Goal: Transaction & Acquisition: Purchase product/service

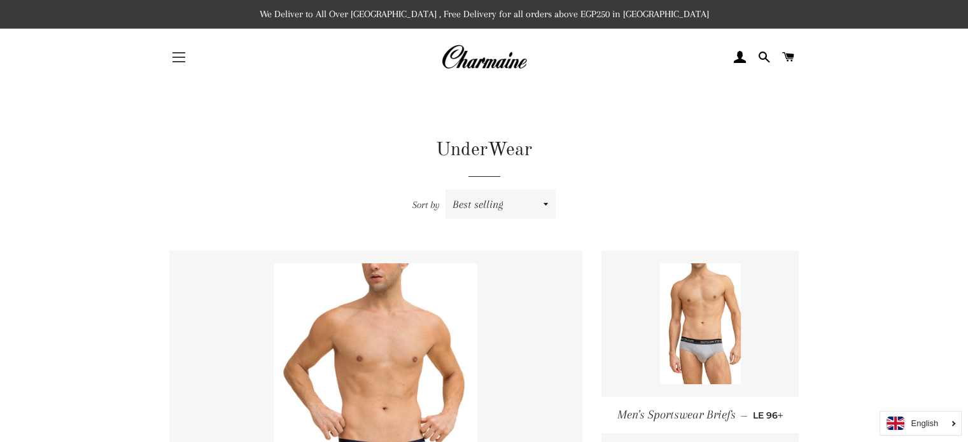
click at [177, 58] on button "Site navigation" at bounding box center [179, 57] width 32 height 32
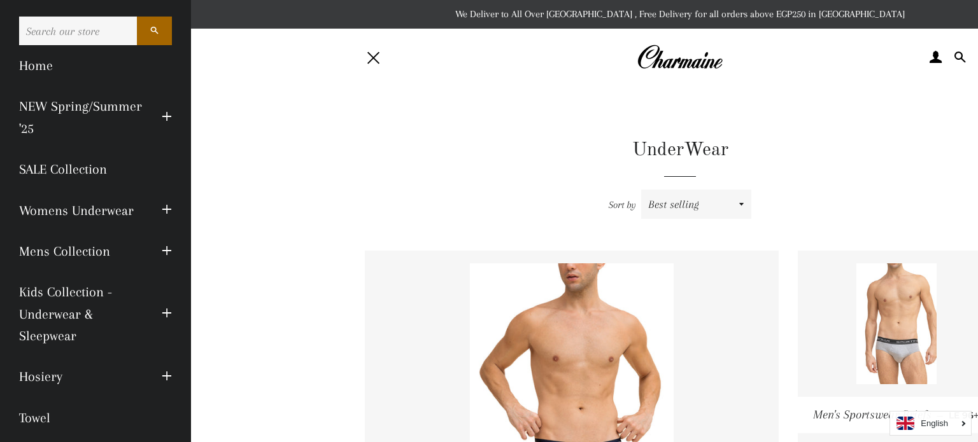
click at [968, 304] on link at bounding box center [896, 324] width 197 height 146
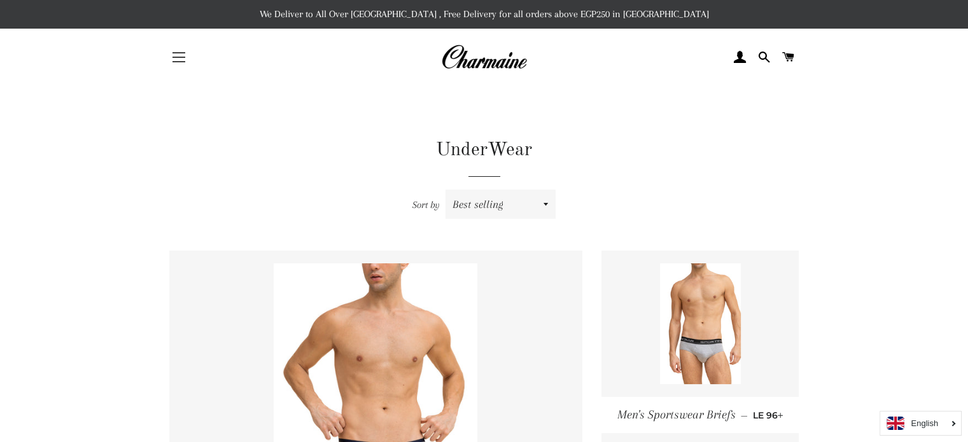
click at [178, 57] on span "button" at bounding box center [178, 57] width 13 height 1
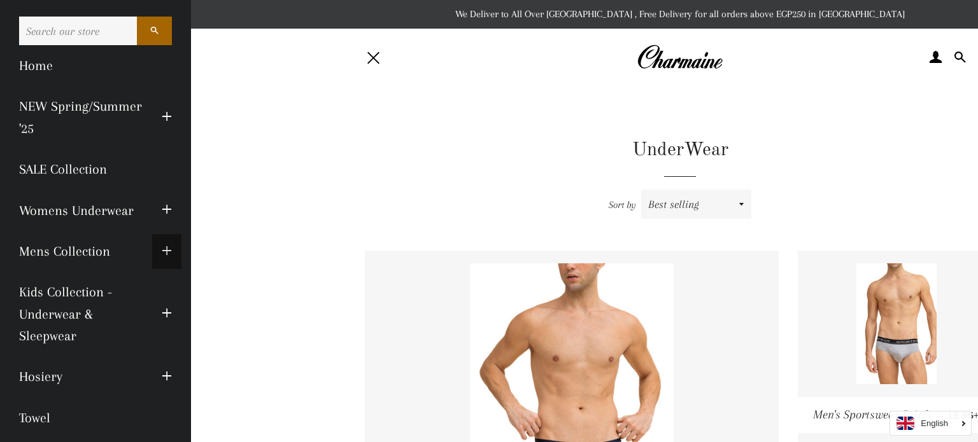
click at [162, 258] on span "button" at bounding box center [167, 252] width 10 height 16
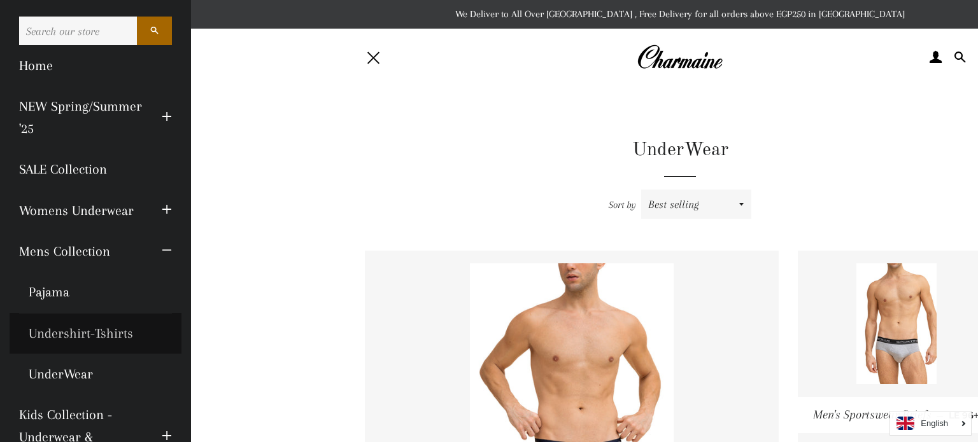
click at [90, 337] on link "Undershirt-Tshirts" at bounding box center [96, 333] width 172 height 41
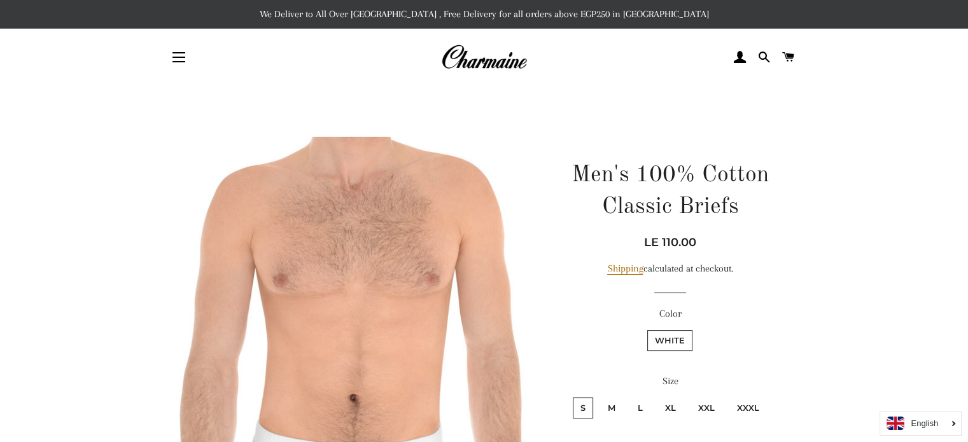
scroll to position [387, 0]
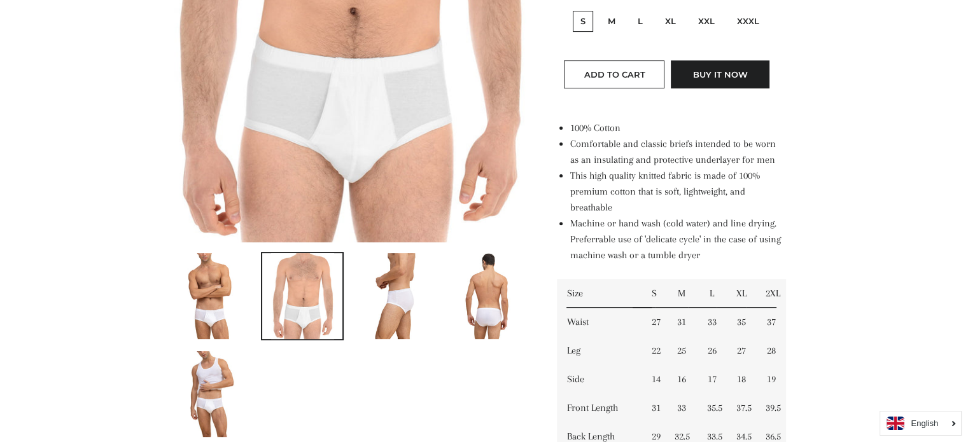
click at [619, 18] on label "M" at bounding box center [611, 21] width 23 height 21
click at [599, 10] on input "M" at bounding box center [598, 9] width 1 height 1
radio input "true"
click at [631, 81] on button "Add to Cart" at bounding box center [614, 74] width 101 height 28
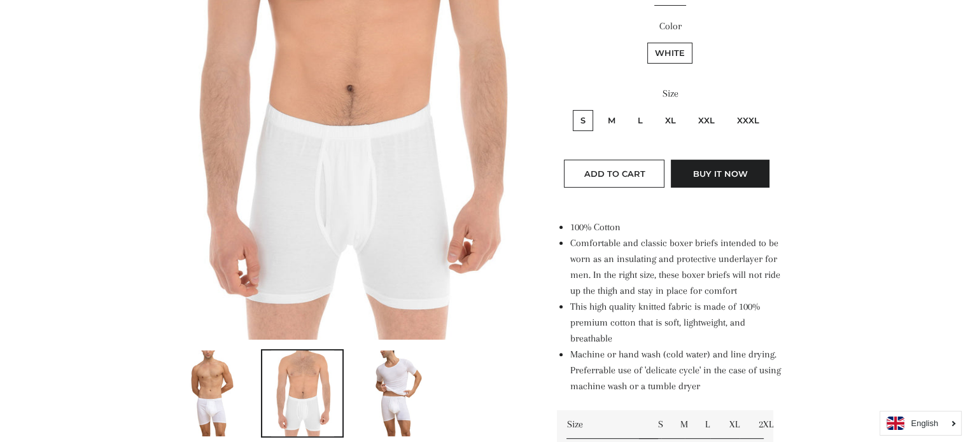
scroll to position [274, 0]
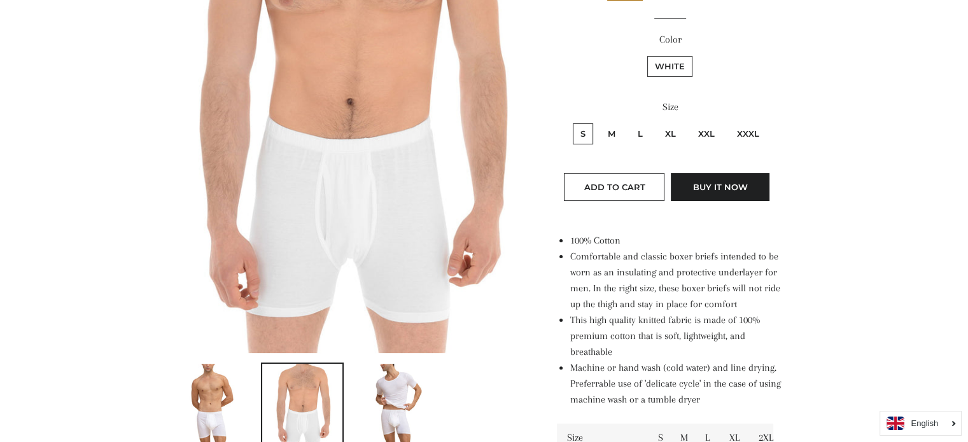
click at [404, 377] on img at bounding box center [395, 407] width 67 height 86
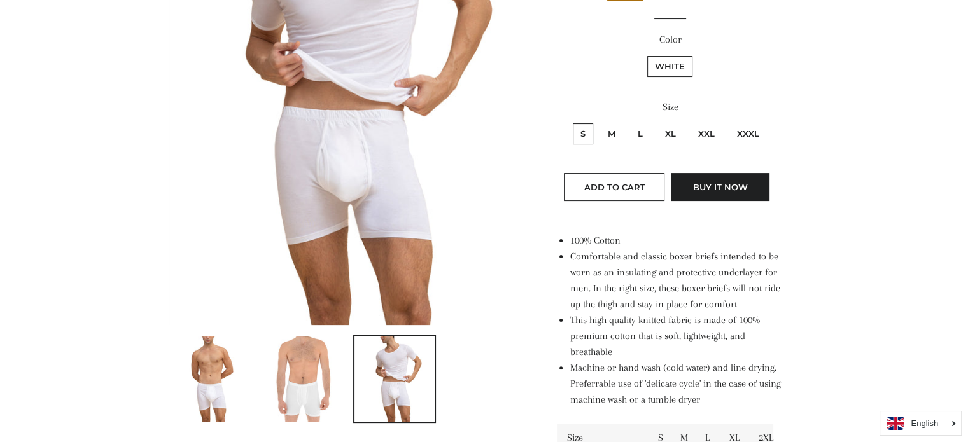
click at [279, 374] on img at bounding box center [302, 379] width 63 height 86
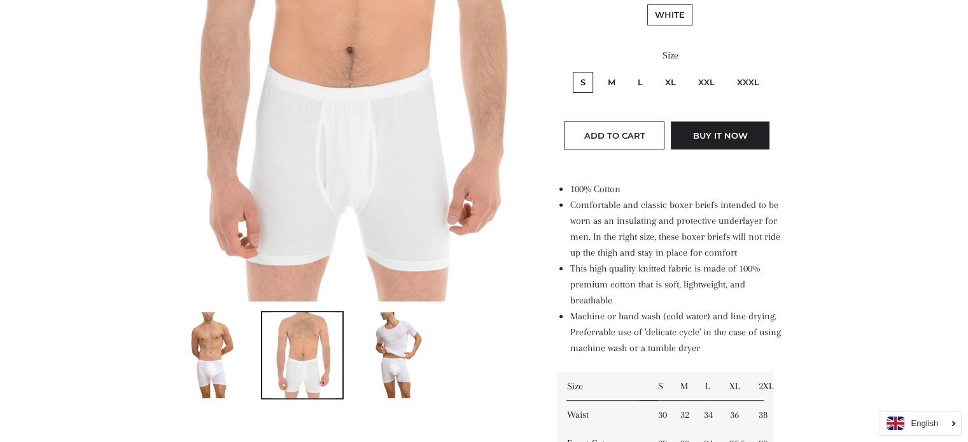
scroll to position [219, 0]
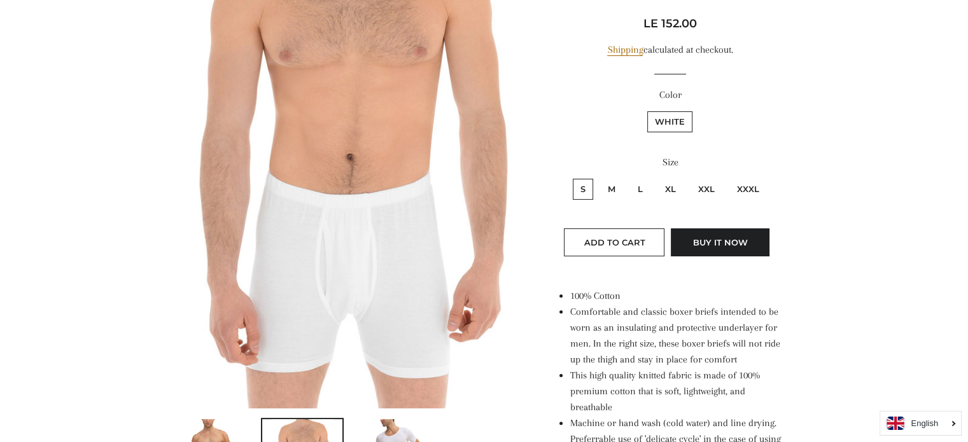
click at [617, 183] on label "M" at bounding box center [611, 189] width 23 height 21
click at [599, 178] on input "M" at bounding box center [598, 177] width 1 height 1
radio input "true"
click at [635, 241] on span "Add to Cart" at bounding box center [614, 242] width 61 height 10
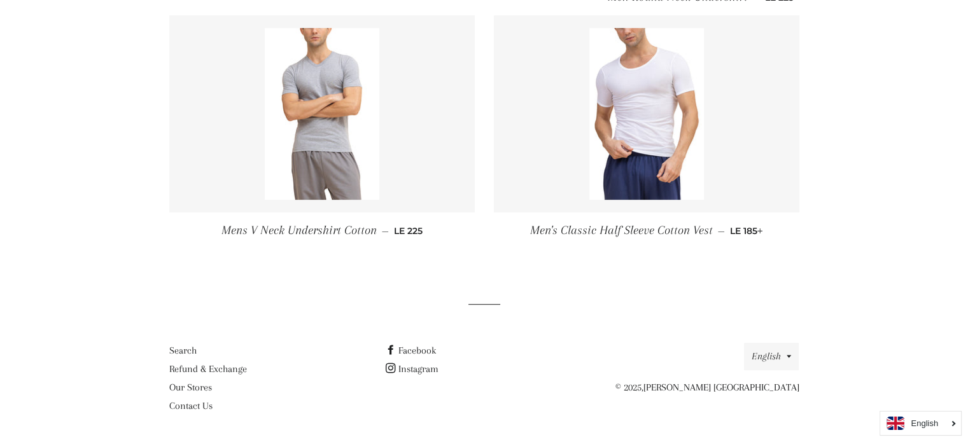
scroll to position [234, 0]
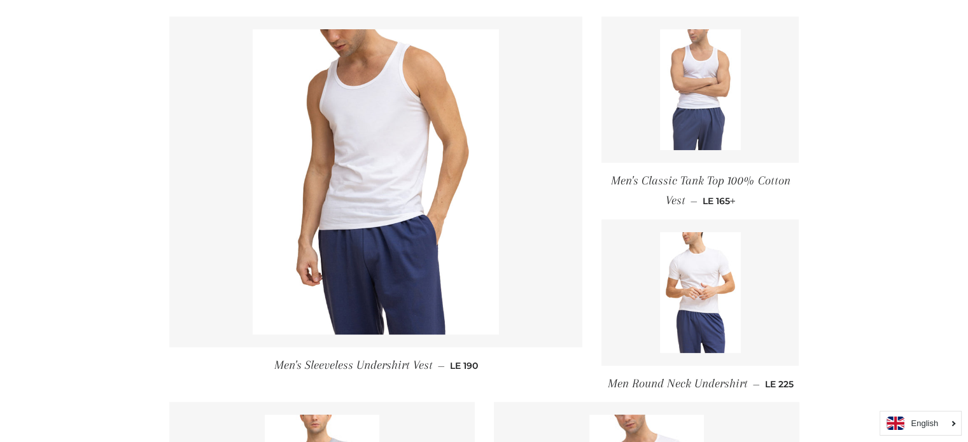
click at [668, 101] on img at bounding box center [700, 89] width 81 height 121
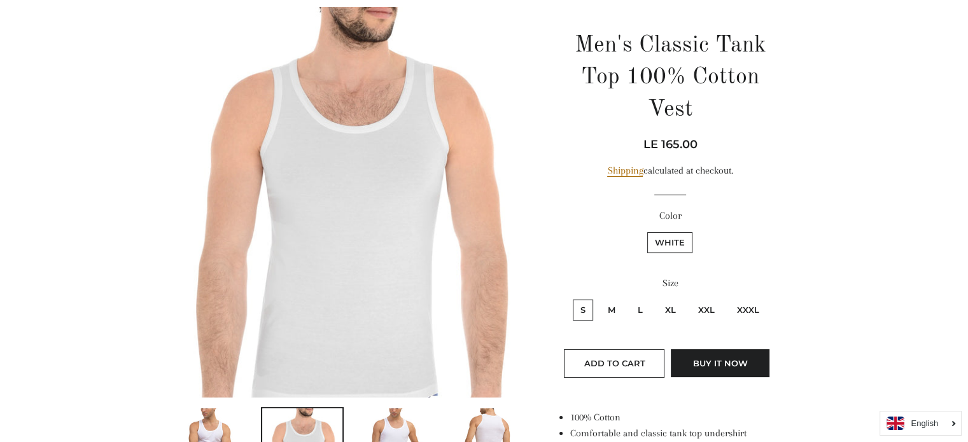
scroll to position [517, 0]
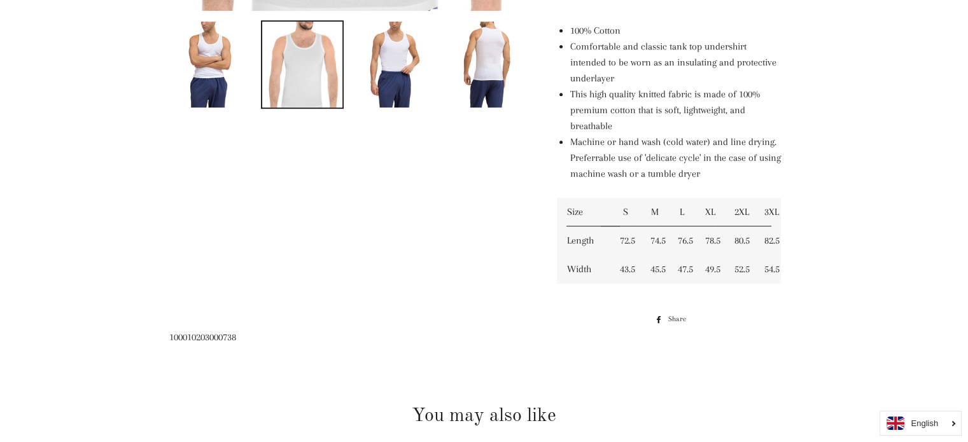
click at [412, 52] on img at bounding box center [395, 65] width 69 height 86
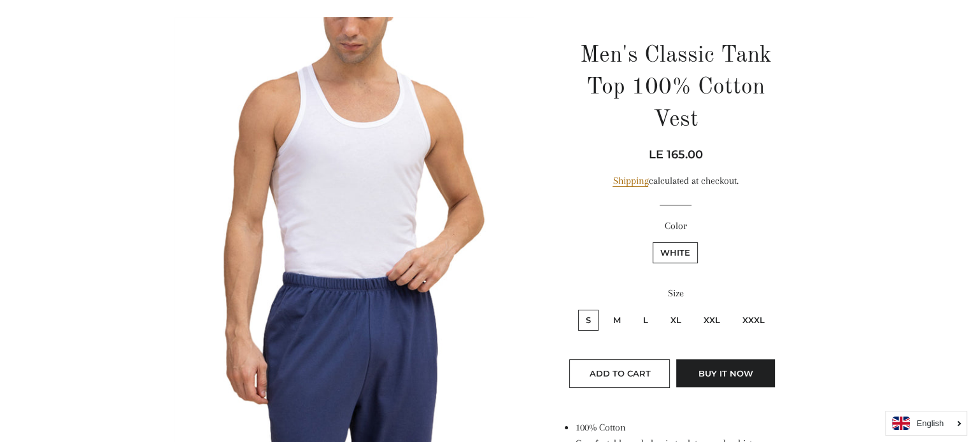
scroll to position [127, 0]
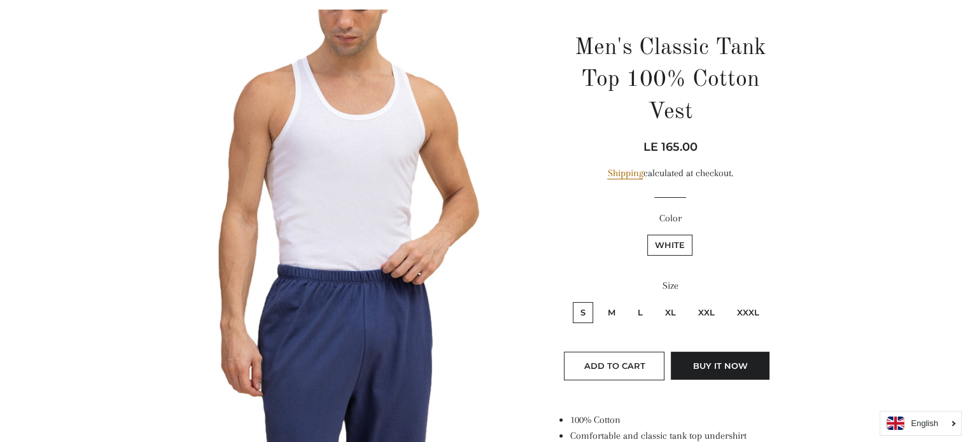
click at [363, 143] on img at bounding box center [349, 235] width 360 height 450
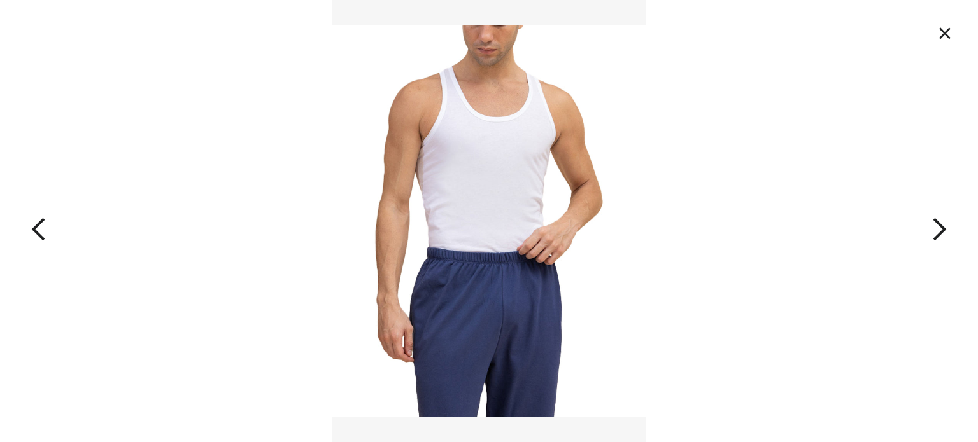
click at [523, 191] on img at bounding box center [488, 221] width 313 height 442
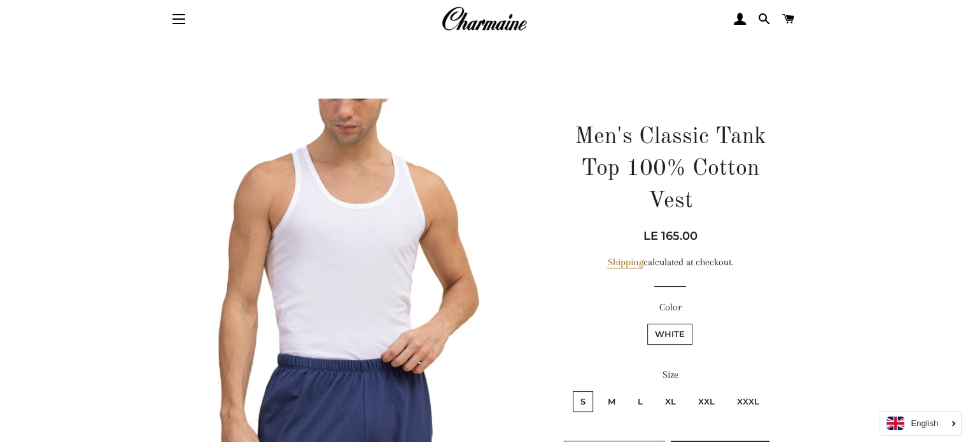
scroll to position [381, 0]
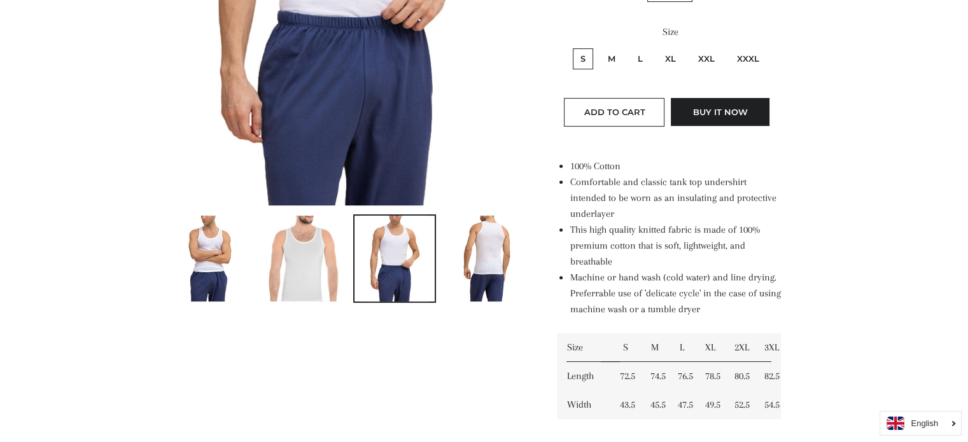
click at [476, 287] on img at bounding box center [486, 259] width 57 height 86
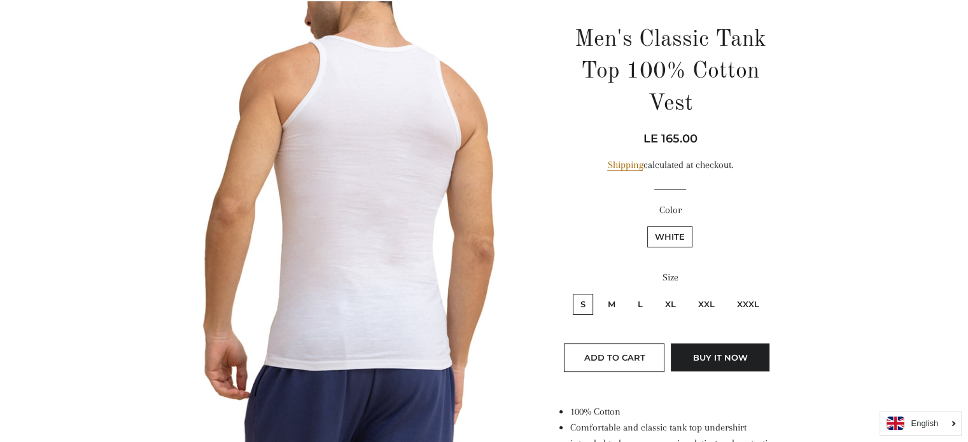
scroll to position [116, 0]
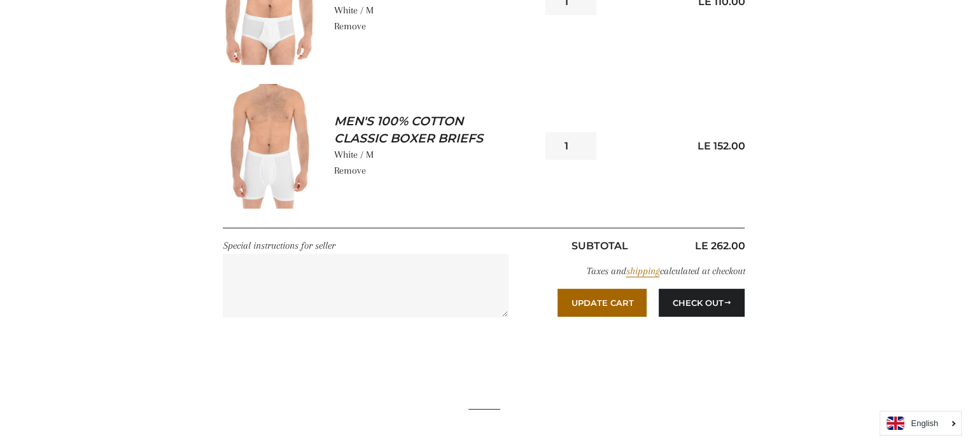
scroll to position [321, 0]
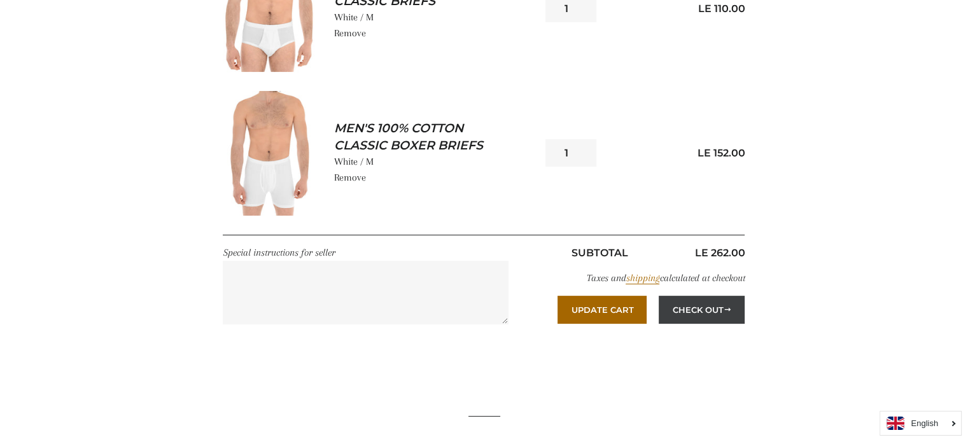
click at [700, 303] on button "Check Out" at bounding box center [702, 310] width 86 height 28
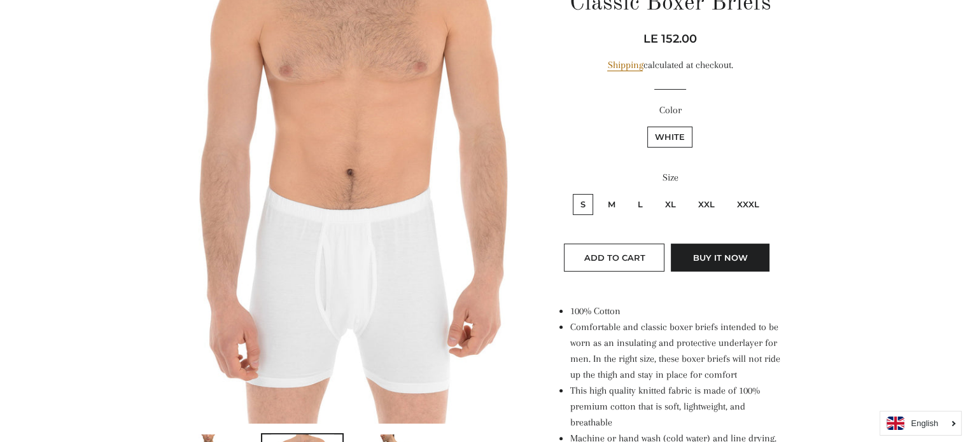
scroll to position [206, 0]
